Goal: Information Seeking & Learning: Compare options

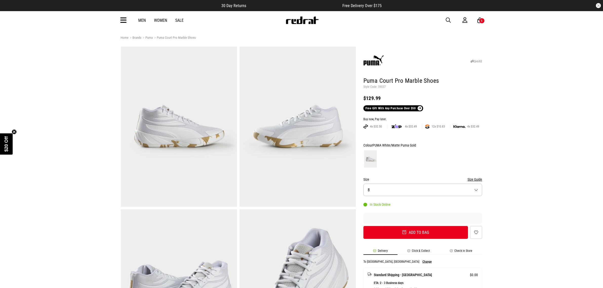
click at [448, 21] on span "button" at bounding box center [448, 20] width 5 height 6
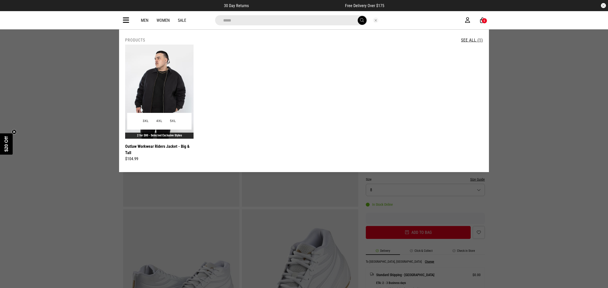
type input "*****"
click at [165, 86] on img at bounding box center [159, 92] width 68 height 94
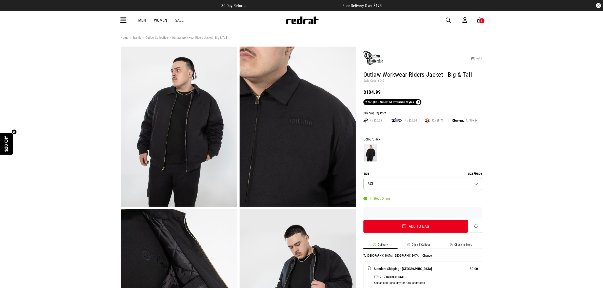
click at [304, 24] on link at bounding box center [302, 22] width 33 height 5
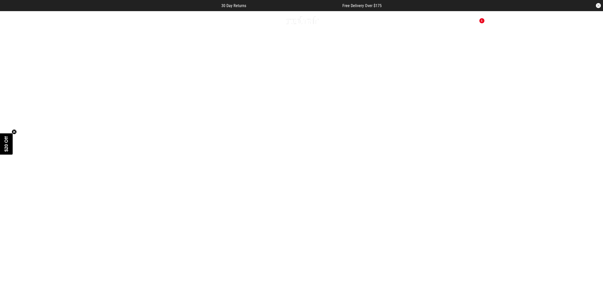
click at [449, 18] on span "button" at bounding box center [448, 20] width 5 height 6
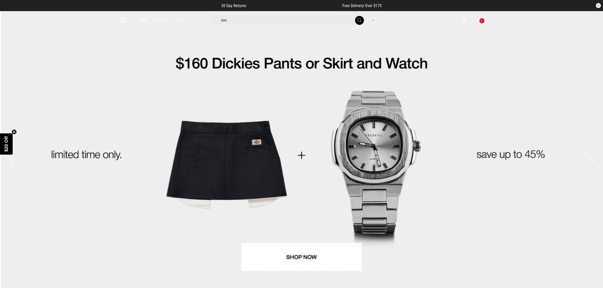
type input "****"
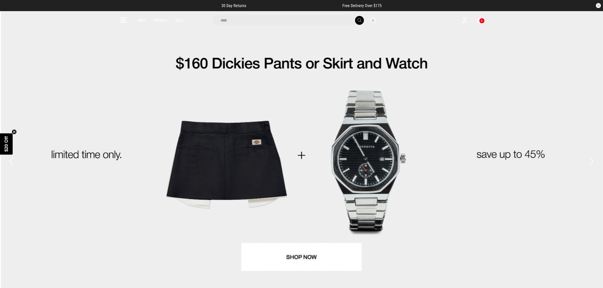
click at [355, 16] on button "submit" at bounding box center [359, 20] width 9 height 9
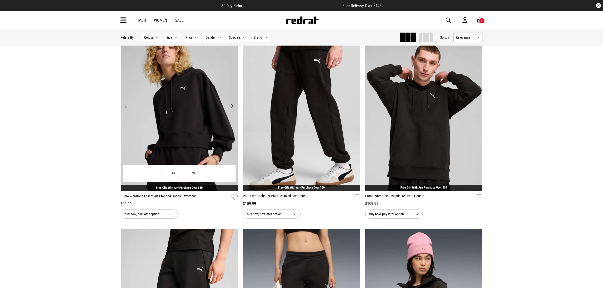
click at [178, 107] on img at bounding box center [179, 109] width 117 height 164
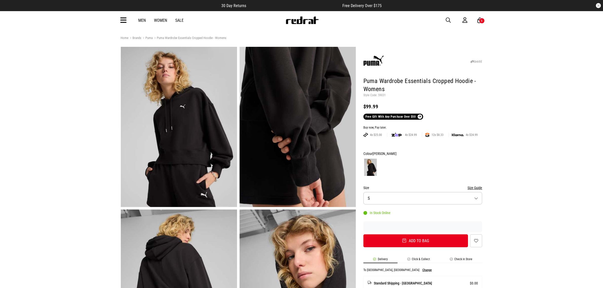
click at [211, 121] on img at bounding box center [179, 127] width 116 height 160
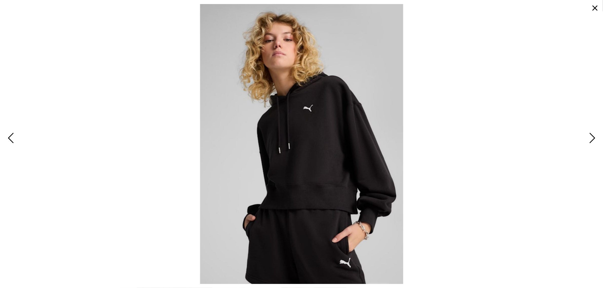
click at [591, 137] on span "Next" at bounding box center [592, 138] width 8 height 15
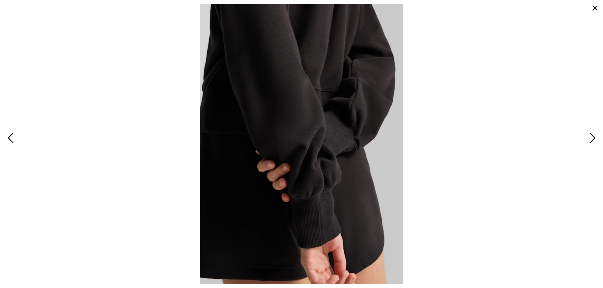
click at [591, 137] on span "Next" at bounding box center [592, 138] width 8 height 15
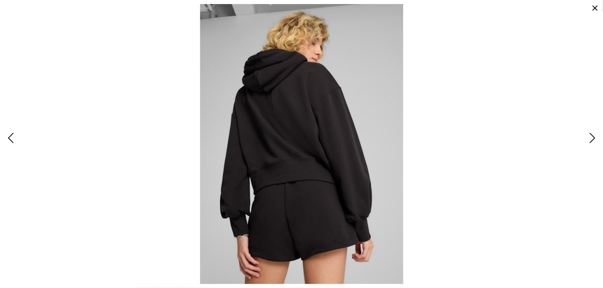
click at [591, 137] on span "Next" at bounding box center [592, 138] width 8 height 15
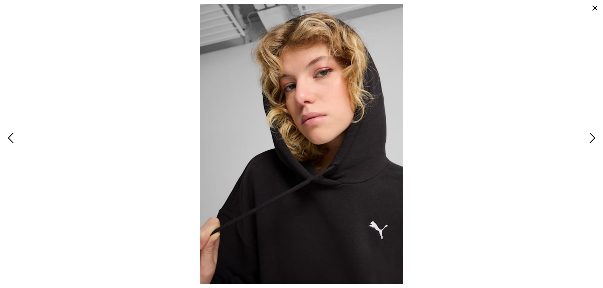
click at [591, 137] on span "Next" at bounding box center [592, 138] width 8 height 15
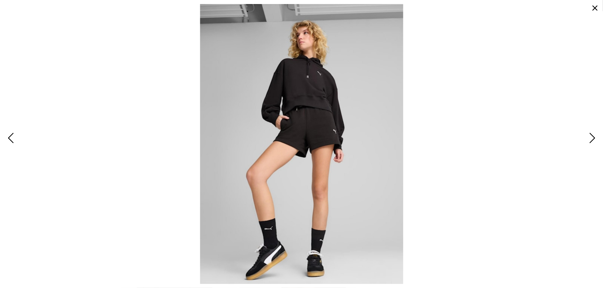
click at [591, 137] on span "Next" at bounding box center [592, 138] width 8 height 15
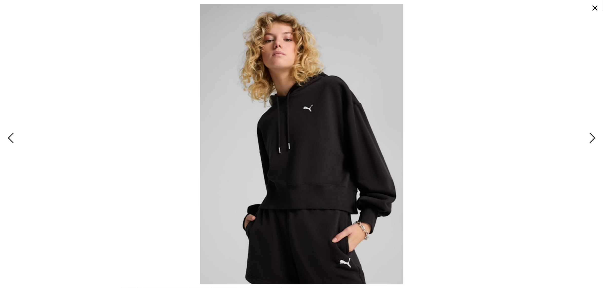
click at [591, 137] on span "Next" at bounding box center [592, 138] width 8 height 15
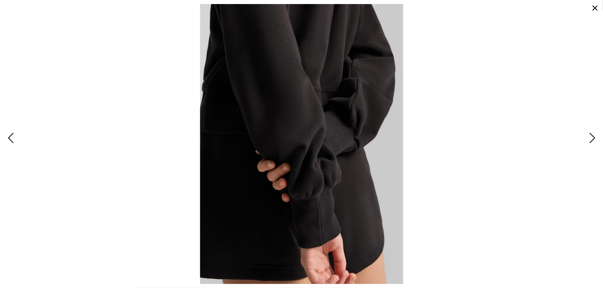
click at [596, 10] on button "button" at bounding box center [595, 8] width 12 height 12
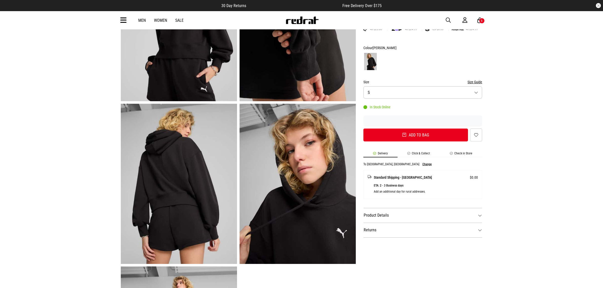
scroll to position [190, 0]
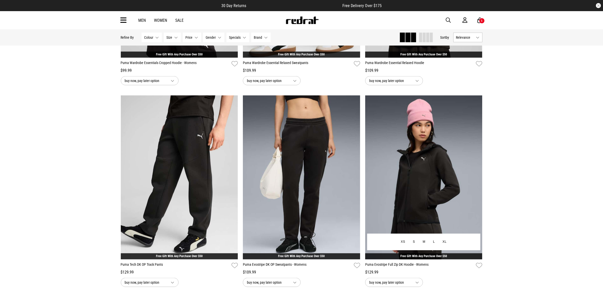
scroll to position [655, 0]
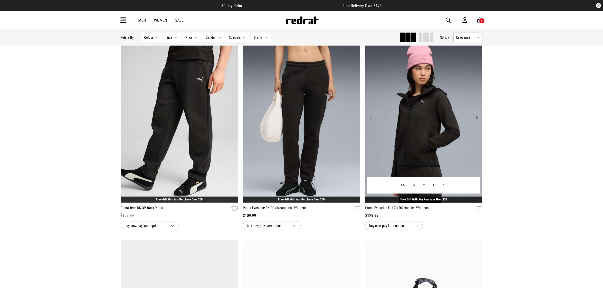
click at [432, 126] on img at bounding box center [423, 121] width 117 height 164
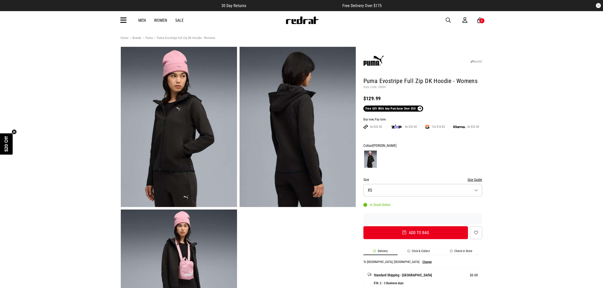
click at [448, 22] on span "button" at bounding box center [448, 20] width 5 height 6
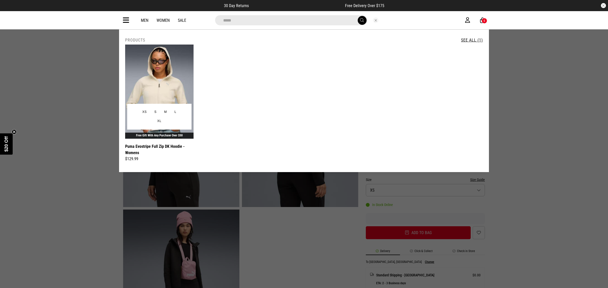
type input "*****"
click at [163, 88] on img at bounding box center [159, 92] width 68 height 94
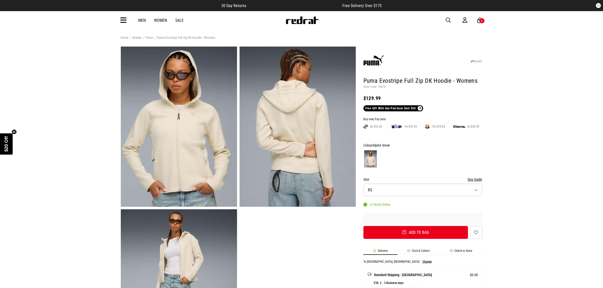
click at [406, 191] on button "Size XS" at bounding box center [423, 190] width 119 height 12
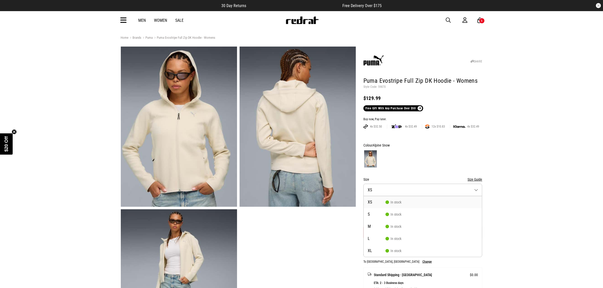
click at [406, 191] on button "Size XS" at bounding box center [423, 190] width 119 height 12
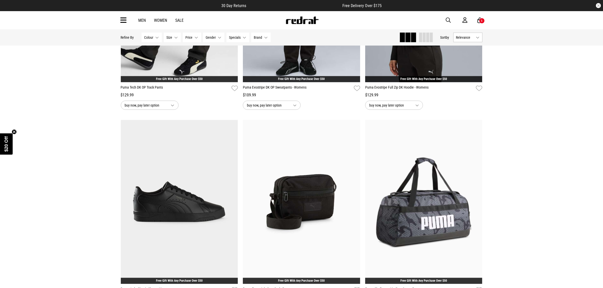
scroll to position [835, 0]
